Goal: Task Accomplishment & Management: Use online tool/utility

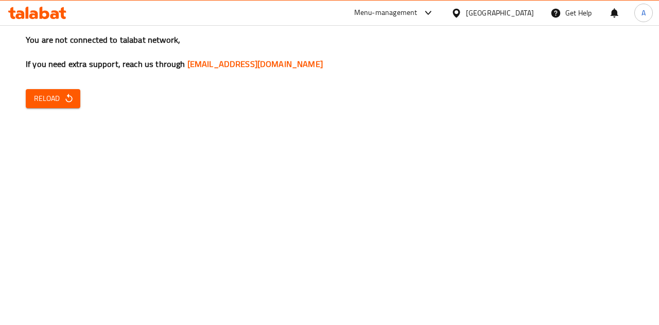
click at [329, 224] on div "You are not connected to talabat network, If you need extra support, reach us t…" at bounding box center [329, 162] width 659 height 325
click at [44, 107] on button "Reload" at bounding box center [53, 98] width 55 height 19
click at [471, 232] on div "You are not connected to talabat network, If you need extra support, reach us t…" at bounding box center [329, 162] width 659 height 325
click at [247, 195] on div "You are not connected to talabat network, If you need extra support, reach us t…" at bounding box center [329, 162] width 659 height 325
click at [281, 196] on div "You are not connected to talabat network, If you need extra support, reach us t…" at bounding box center [329, 162] width 659 height 325
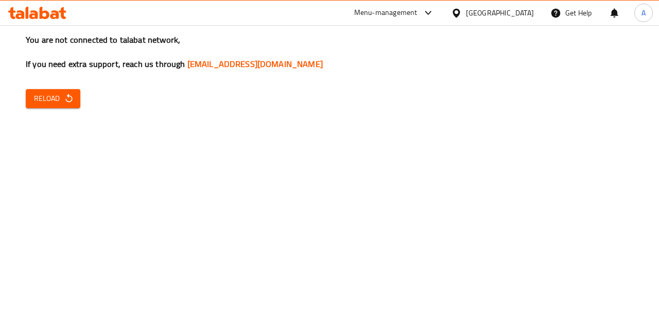
click at [63, 84] on div "You are not connected to talabat network, If you need extra support, reach us t…" at bounding box center [329, 162] width 659 height 325
click at [55, 104] on span "Reload" at bounding box center [53, 98] width 38 height 13
click at [273, 183] on div "You are not connected to talabat network, If you need extra support, reach us t…" at bounding box center [329, 162] width 659 height 325
click at [45, 104] on span "Reload" at bounding box center [53, 98] width 38 height 13
click at [485, 166] on div "You are not connected to talabat network, If you need extra support, reach us t…" at bounding box center [329, 162] width 659 height 325
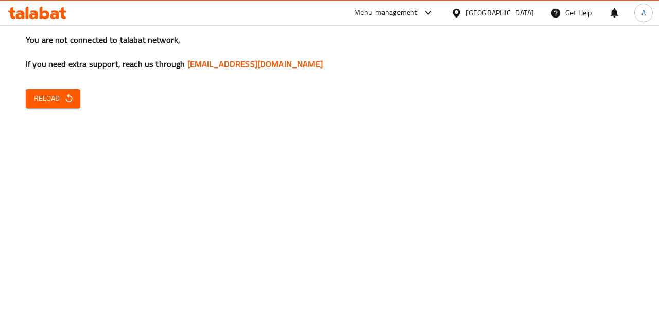
click at [48, 97] on span "Reload" at bounding box center [53, 98] width 38 height 13
click at [343, 192] on div "You are not connected to talabat network, If you need extra support, reach us t…" at bounding box center [329, 162] width 659 height 325
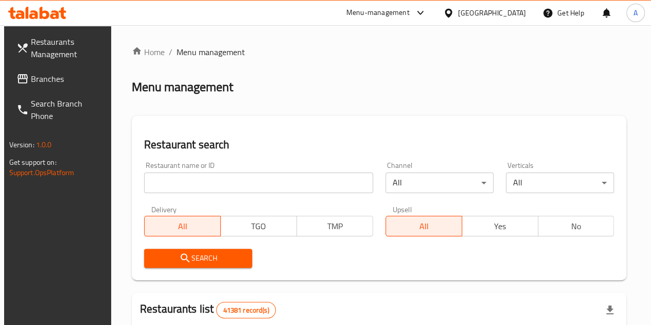
click at [235, 186] on input "search" at bounding box center [258, 182] width 229 height 21
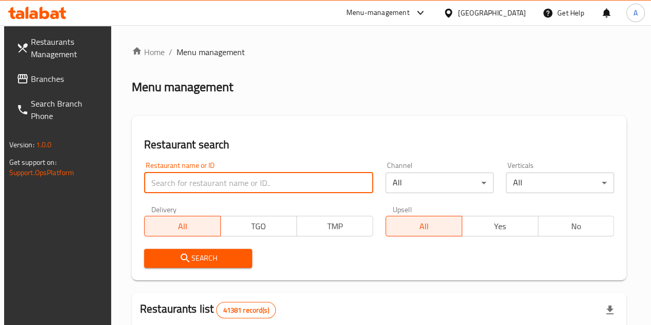
click at [235, 186] on input "search" at bounding box center [258, 182] width 229 height 21
type input "azazza"
click button "Search" at bounding box center [198, 258] width 108 height 19
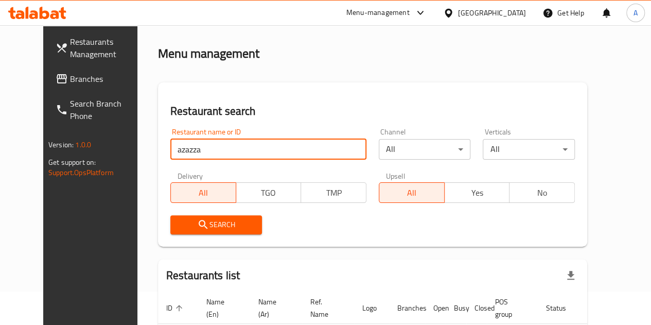
scroll to position [107, 0]
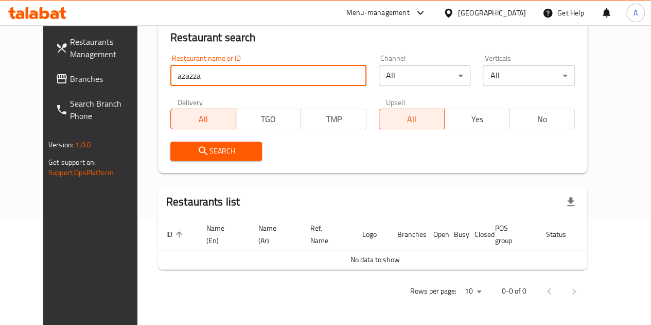
click at [239, 77] on input "azazza" at bounding box center [268, 75] width 196 height 21
type input "azazza"
click button "Search" at bounding box center [216, 151] width 92 height 19
click at [241, 75] on input "azazza" at bounding box center [268, 75] width 196 height 21
click at [214, 75] on input "search" at bounding box center [268, 75] width 196 height 21
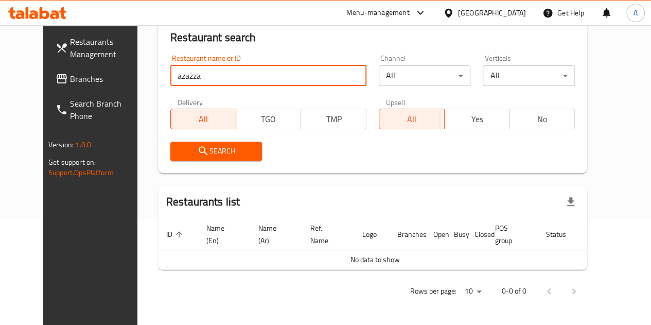
click button "Search" at bounding box center [216, 151] width 92 height 19
type input "azazza"
click at [239, 79] on input "azazza" at bounding box center [268, 75] width 196 height 21
click at [239, 73] on input "azazza" at bounding box center [268, 75] width 196 height 21
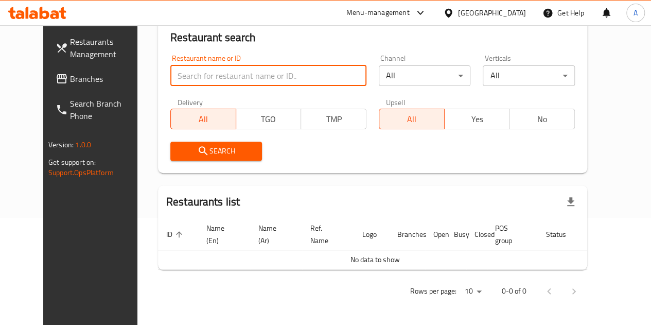
paste input "764044"
type input "764044"
click button "Search" at bounding box center [216, 151] width 92 height 19
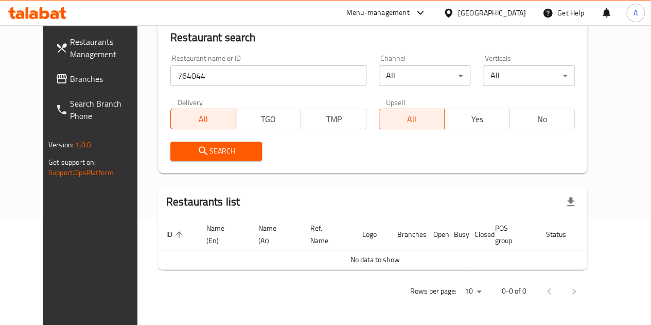
click at [66, 71] on link "Branches" at bounding box center [99, 78] width 104 height 25
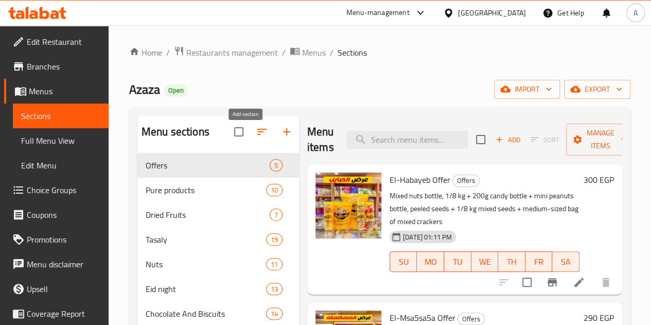
click at [274, 135] on button "button" at bounding box center [286, 131] width 25 height 25
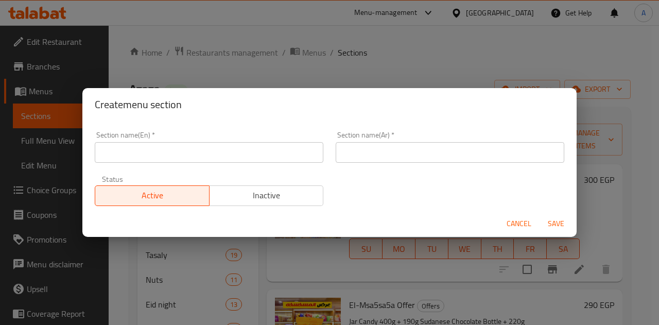
click at [289, 151] on input "text" at bounding box center [209, 152] width 228 height 21
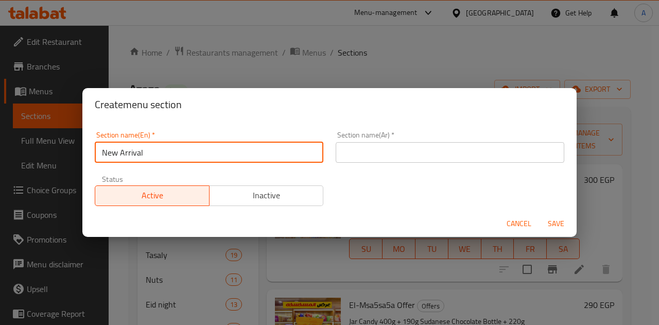
type input "New Arrival"
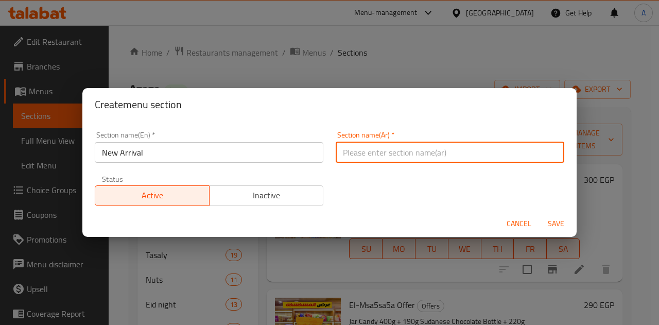
click at [349, 153] on input "text" at bounding box center [450, 152] width 228 height 21
type input ","
type input "وصل حديثا"
click at [552, 225] on span "Save" at bounding box center [555, 223] width 25 height 13
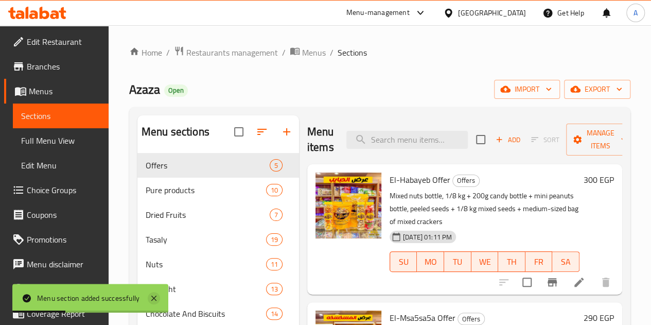
click at [150, 297] on icon at bounding box center [154, 298] width 12 height 12
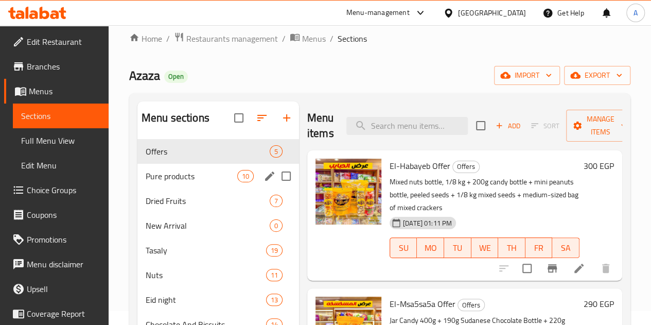
scroll to position [94, 0]
